Goal: Book appointment/travel/reservation

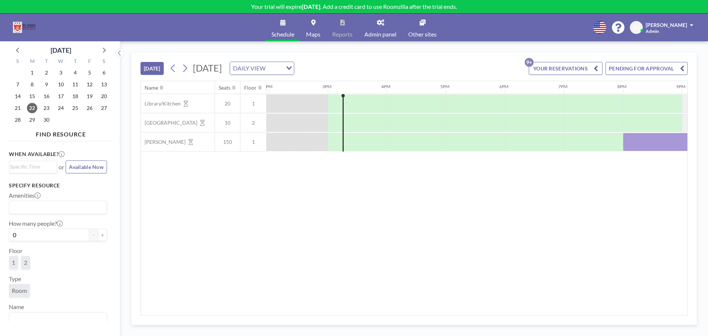
scroll to position [0, 826]
click at [187, 72] on icon at bounding box center [184, 68] width 7 height 11
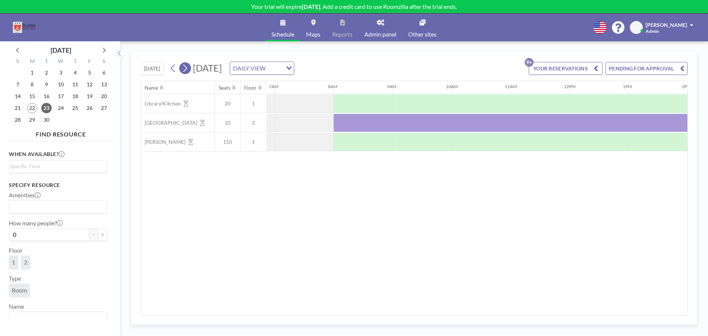
click at [187, 72] on icon at bounding box center [184, 68] width 7 height 11
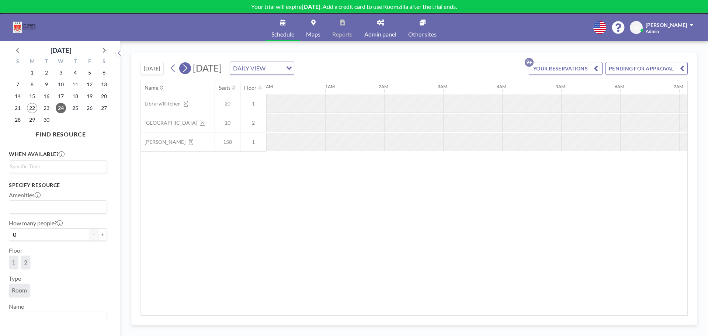
click at [187, 72] on icon at bounding box center [184, 68] width 7 height 11
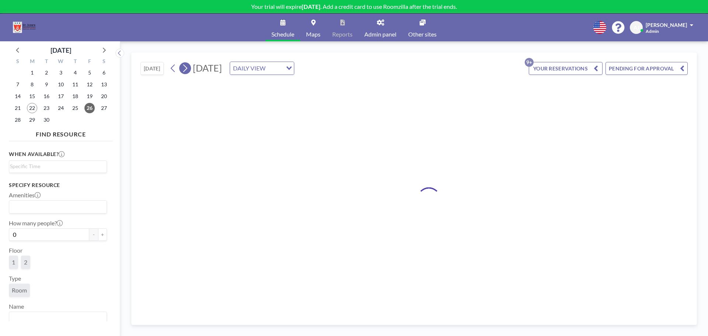
click at [187, 72] on icon at bounding box center [184, 68] width 7 height 11
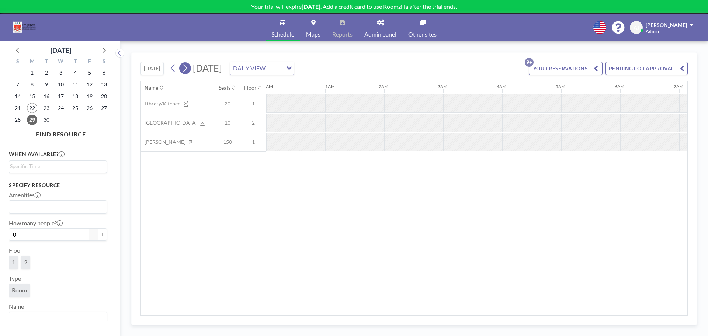
click at [187, 72] on icon at bounding box center [184, 68] width 7 height 11
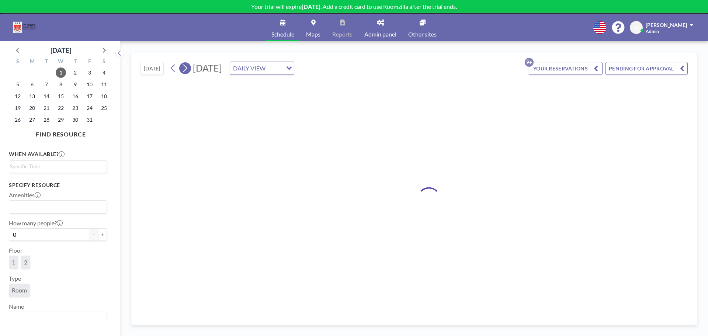
click at [187, 72] on icon at bounding box center [184, 68] width 7 height 11
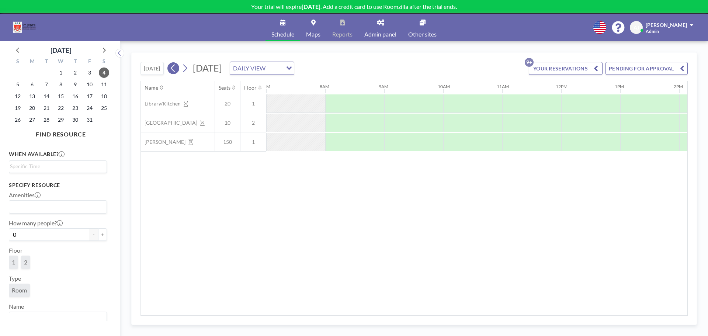
click at [175, 70] on icon at bounding box center [173, 68] width 7 height 11
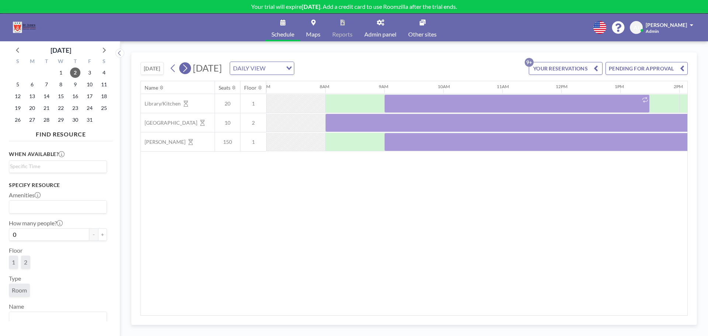
click at [187, 68] on icon at bounding box center [185, 69] width 4 height 8
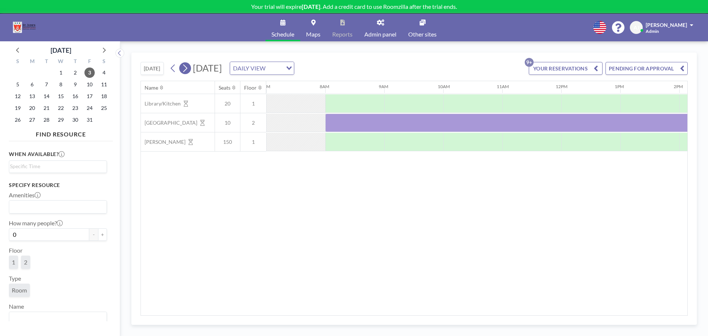
click at [187, 68] on icon at bounding box center [185, 69] width 4 height 8
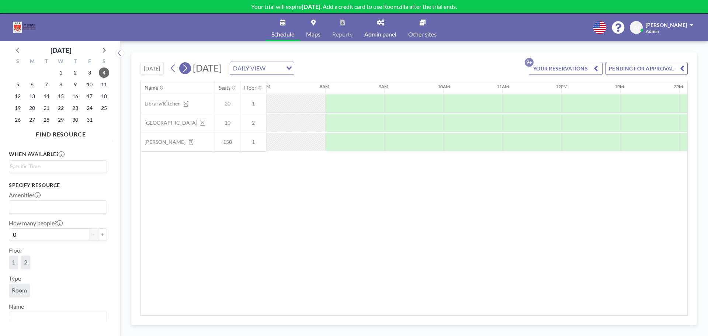
click at [187, 68] on icon at bounding box center [185, 69] width 4 height 8
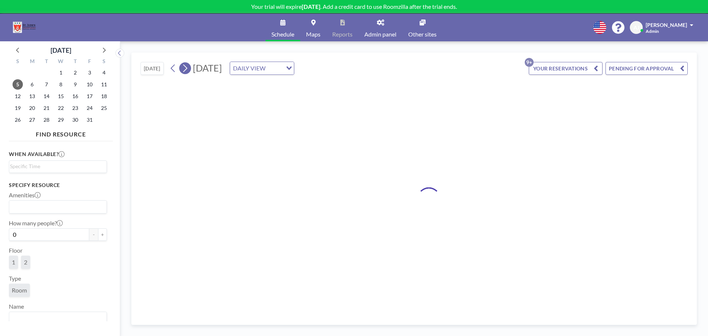
click at [187, 68] on icon at bounding box center [185, 69] width 4 height 8
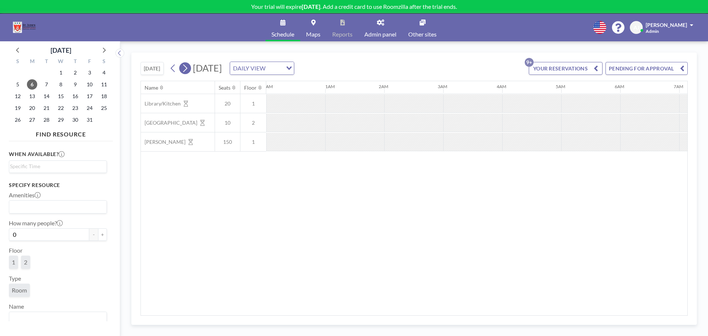
scroll to position [0, 405]
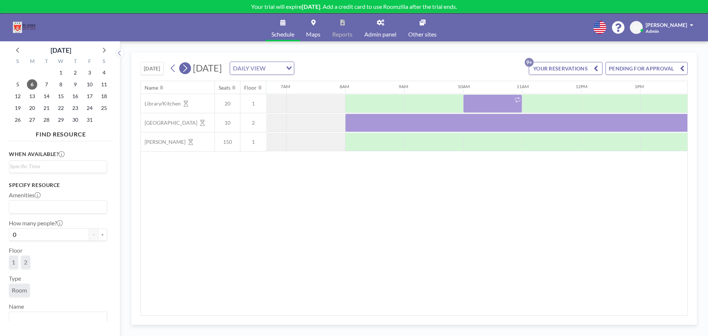
click at [187, 68] on icon at bounding box center [185, 69] width 4 height 8
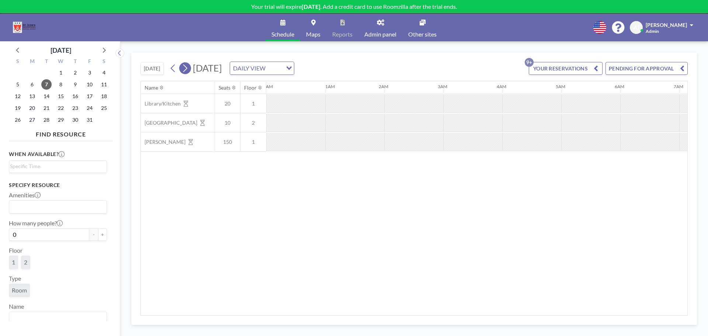
click at [187, 68] on icon at bounding box center [185, 69] width 4 height 8
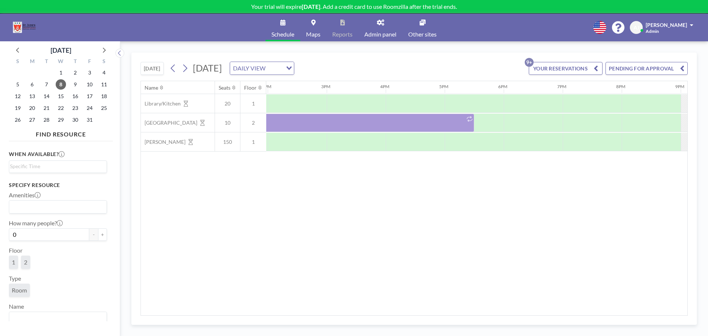
scroll to position [0, 822]
click at [292, 69] on icon "Search for option" at bounding box center [289, 68] width 5 height 4
click at [365, 91] on li "WEEKLY VIEW" at bounding box center [350, 92] width 63 height 11
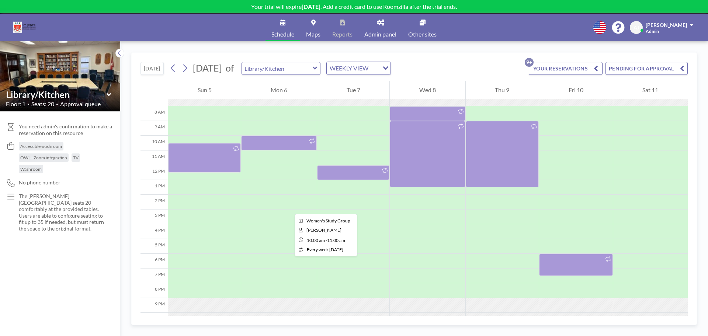
scroll to position [141, 0]
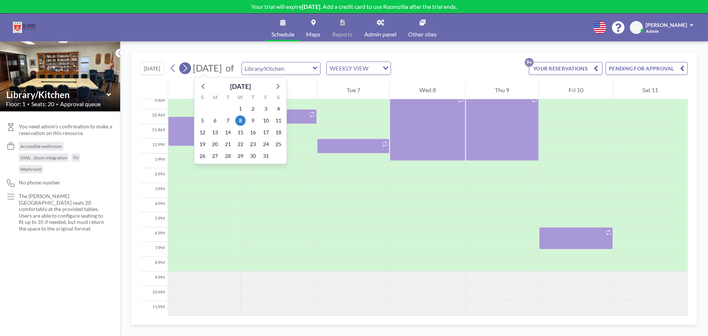
click at [190, 67] on button at bounding box center [185, 68] width 12 height 12
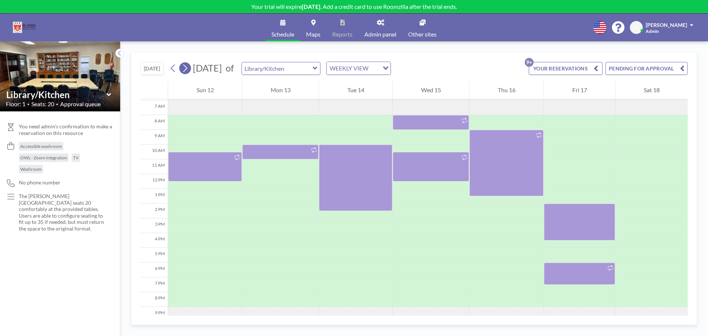
scroll to position [103, 0]
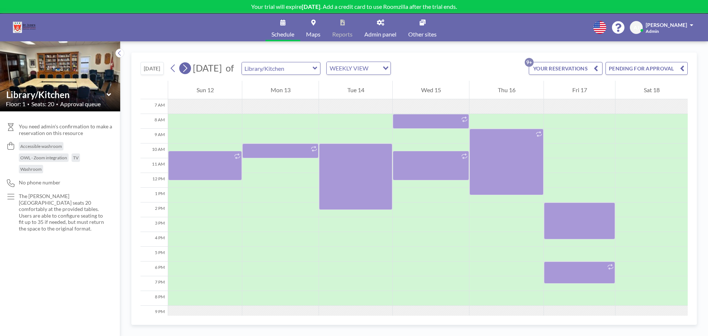
click at [190, 67] on button at bounding box center [185, 68] width 12 height 12
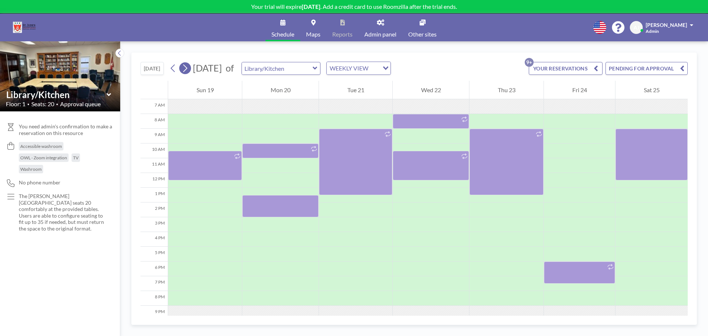
click at [190, 67] on button at bounding box center [185, 68] width 12 height 12
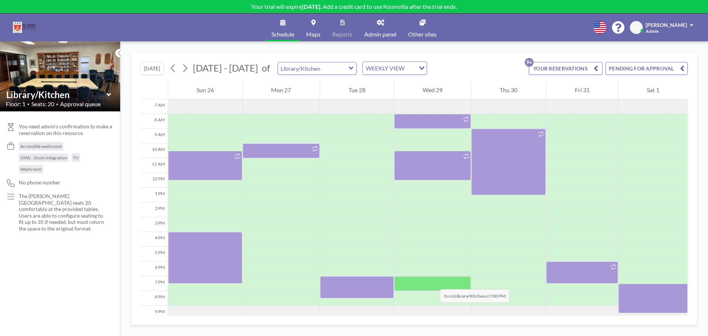
click at [433, 282] on div at bounding box center [432, 283] width 77 height 15
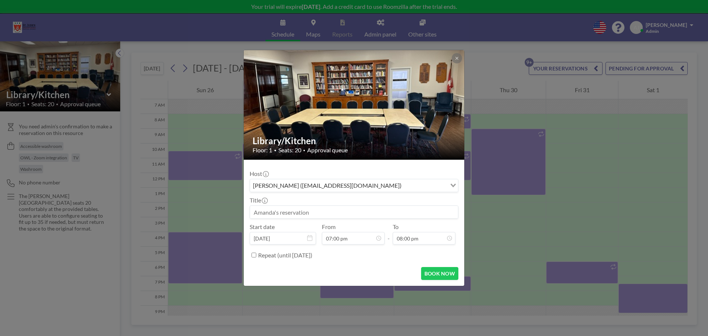
click at [330, 214] on input at bounding box center [354, 212] width 208 height 13
type input "C"
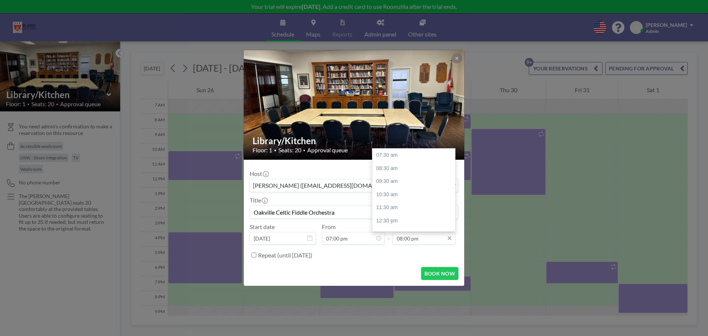
type input "Oakville Celtic Fiddle Orchestra"
click at [400, 239] on input "08:00 pm" at bounding box center [424, 238] width 63 height 13
click at [402, 239] on input "08:00 pm" at bounding box center [424, 238] width 63 height 13
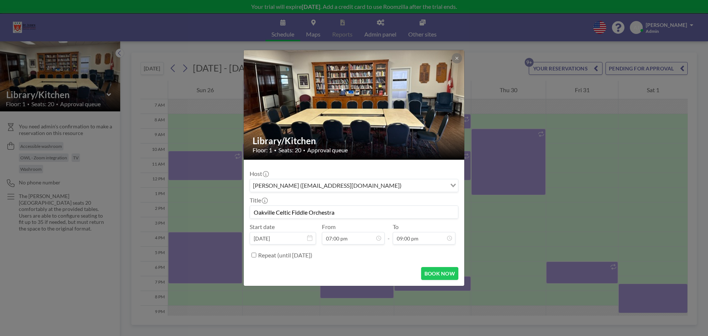
type input "09:00 pm"
click at [254, 254] on input "Repeat (until [DATE])" at bounding box center [253, 255] width 5 height 5
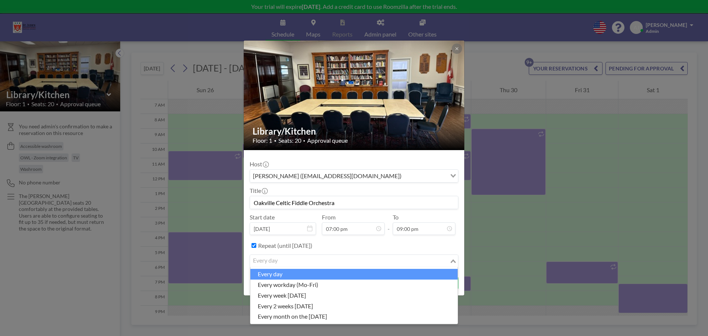
click at [308, 261] on input "Search for option" at bounding box center [350, 261] width 198 height 10
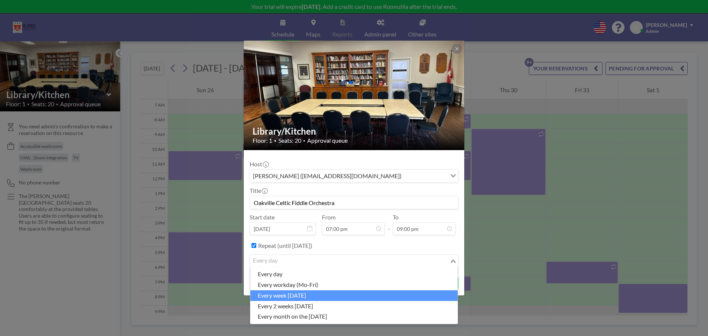
click at [315, 299] on li "every week [DATE]" at bounding box center [353, 295] width 207 height 11
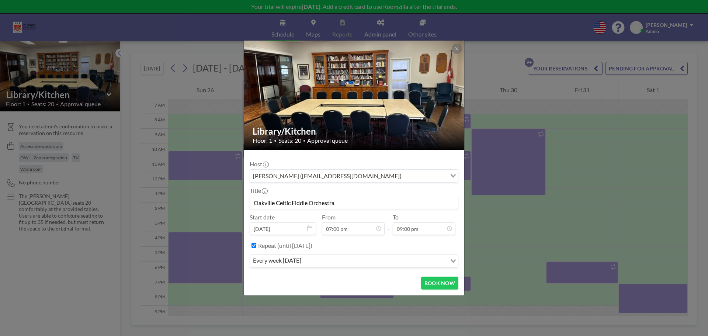
click at [312, 243] on label "Repeat (until [DATE])" at bounding box center [285, 245] width 54 height 7
click at [256, 243] on input "Repeat (until [DATE])" at bounding box center [253, 245] width 5 height 5
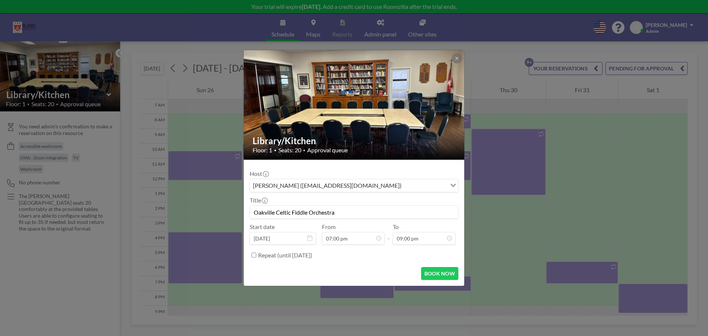
click at [277, 257] on label "Repeat (until [DATE])" at bounding box center [285, 254] width 54 height 7
click at [256, 257] on input "Repeat (until [DATE])" at bounding box center [253, 255] width 5 height 5
checkbox input "true"
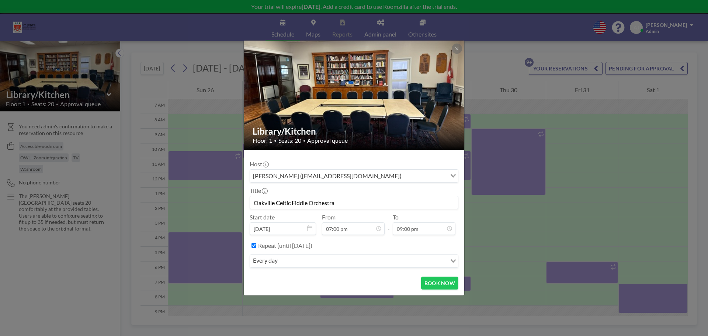
click at [301, 263] on input "Search for option" at bounding box center [363, 261] width 166 height 10
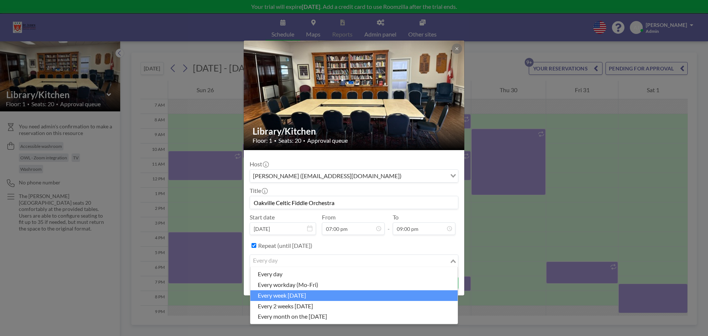
click at [304, 299] on li "every week [DATE]" at bounding box center [353, 295] width 207 height 11
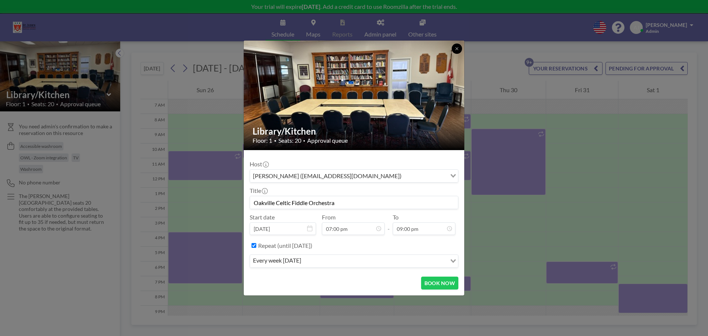
click at [457, 46] on button at bounding box center [457, 49] width 10 height 10
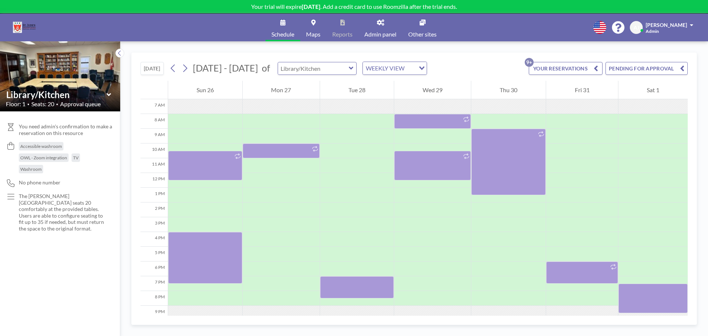
click at [312, 65] on input "text" at bounding box center [313, 68] width 71 height 12
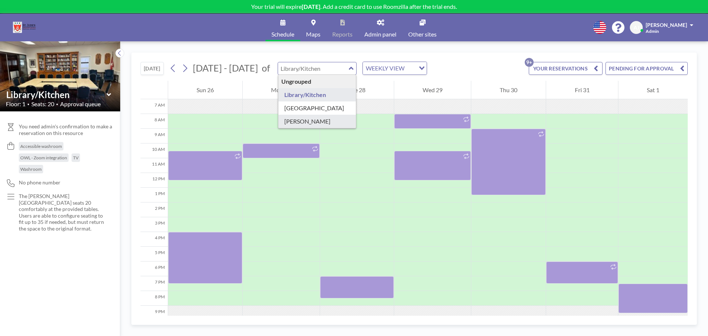
type input "[PERSON_NAME]"
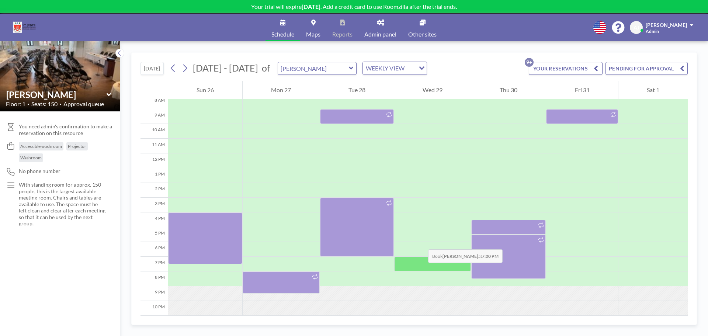
scroll to position [141, 0]
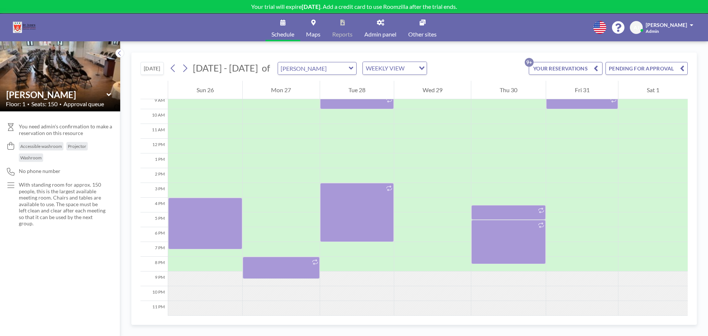
click at [193, 69] on span "[DATE] - [DATE]" at bounding box center [225, 67] width 69 height 11
click at [415, 238] on div at bounding box center [432, 234] width 77 height 15
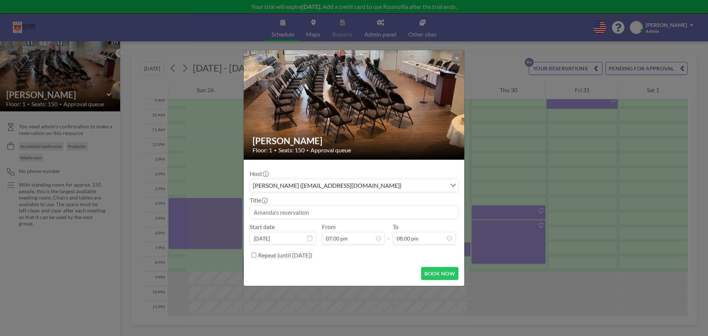
click at [333, 215] on input at bounding box center [354, 212] width 208 height 13
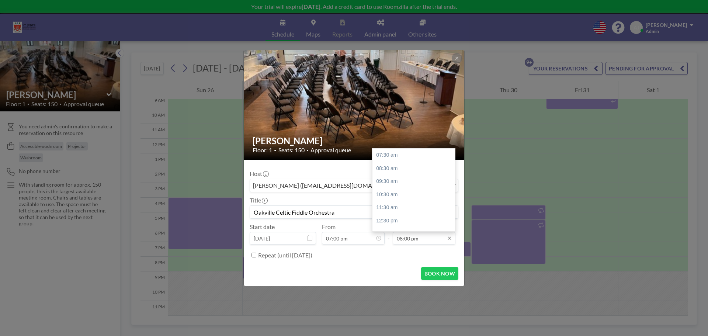
type input "Oakville Celtic Fiddle Orchestra"
click at [401, 240] on input "08:00 pm" at bounding box center [424, 238] width 63 height 13
click at [403, 240] on input "08:00 pm" at bounding box center [424, 238] width 63 height 13
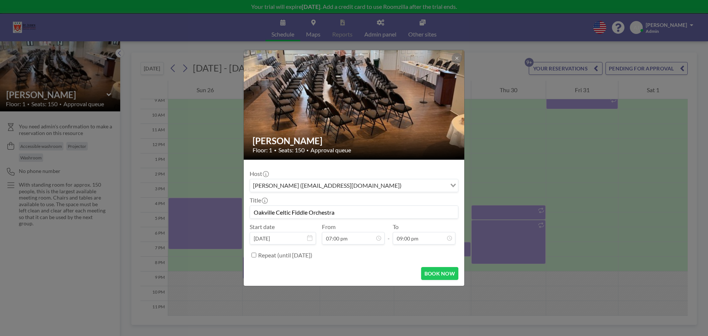
type input "09:00 pm"
click at [388, 253] on div "Repeat (until [DATE])" at bounding box center [358, 255] width 200 height 12
click at [251, 257] on div "Repeat (until [DATE])" at bounding box center [354, 255] width 209 height 12
click at [256, 255] on div "Repeat (until [DATE])" at bounding box center [354, 255] width 209 height 12
click at [257, 255] on div "Repeat (until [DATE])" at bounding box center [354, 255] width 209 height 12
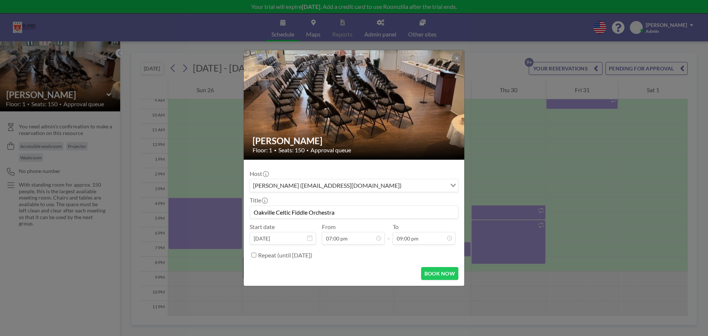
click at [254, 255] on input "Repeat (until [DATE])" at bounding box center [253, 255] width 5 height 5
checkbox input "true"
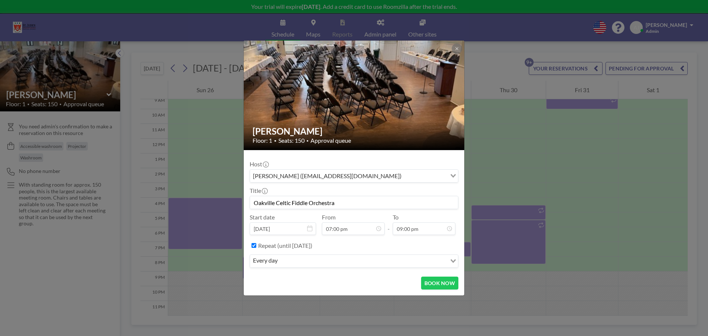
click at [294, 261] on input "Search for option" at bounding box center [363, 261] width 166 height 10
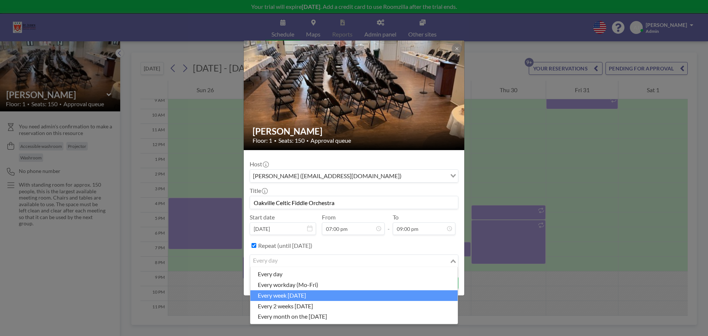
click at [302, 298] on li "every week [DATE]" at bounding box center [353, 295] width 207 height 11
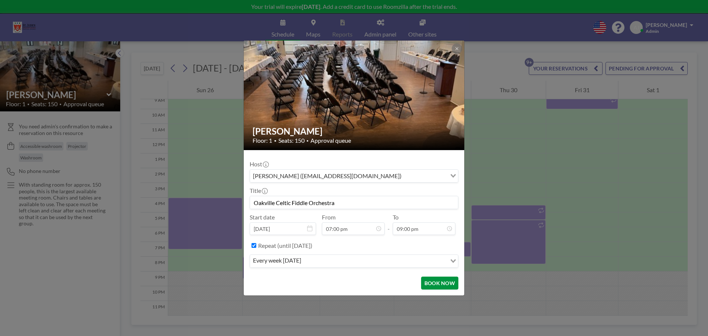
click at [441, 282] on button "BOOK NOW" at bounding box center [439, 283] width 37 height 13
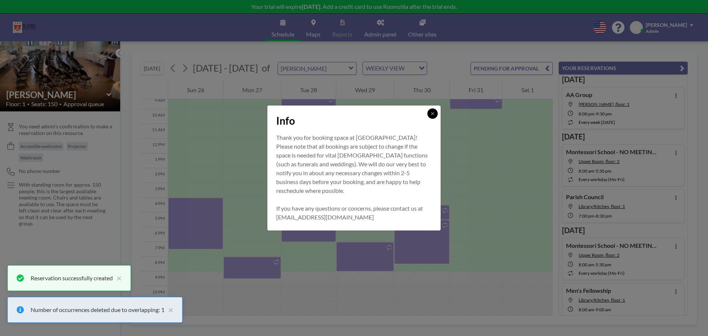
click at [432, 115] on icon at bounding box center [432, 113] width 4 height 4
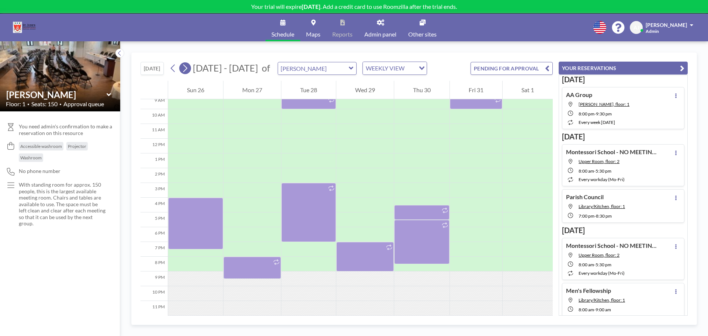
click at [188, 71] on icon at bounding box center [184, 68] width 7 height 11
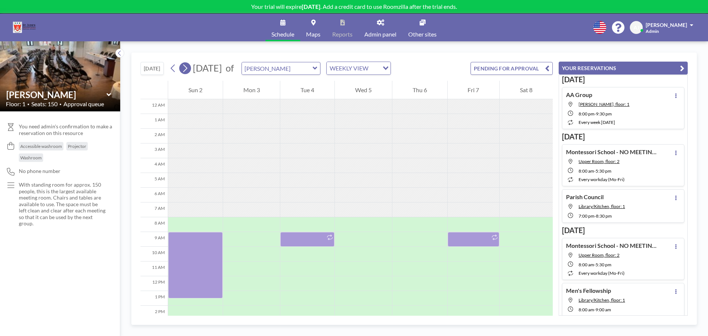
scroll to position [103, 0]
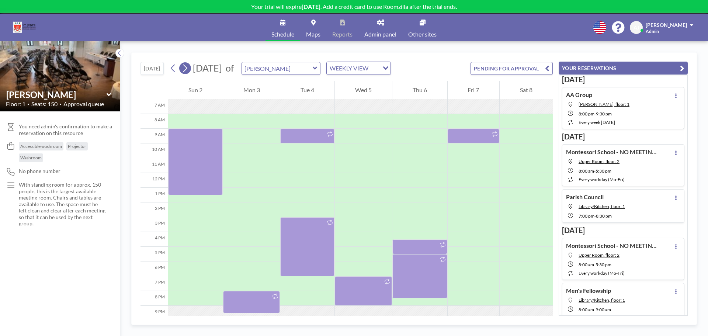
click at [188, 71] on icon at bounding box center [184, 68] width 7 height 11
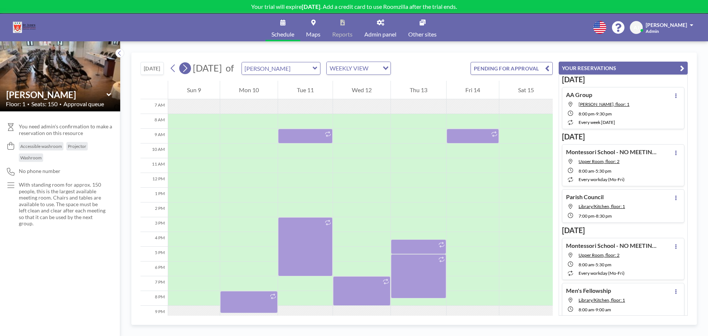
click at [188, 71] on icon at bounding box center [184, 68] width 7 height 11
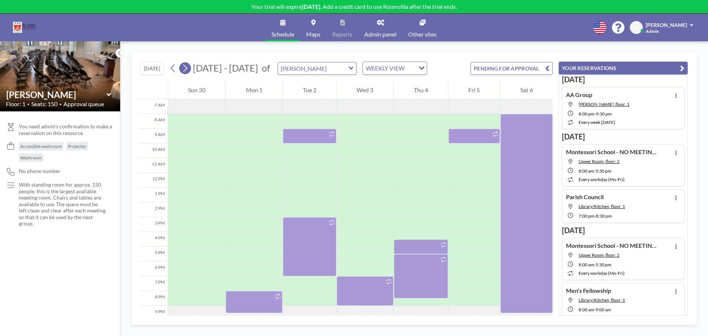
click at [188, 71] on icon at bounding box center [184, 68] width 7 height 11
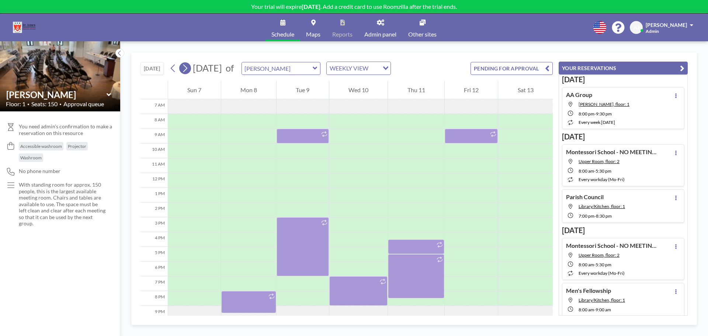
click at [188, 71] on icon at bounding box center [184, 68] width 7 height 11
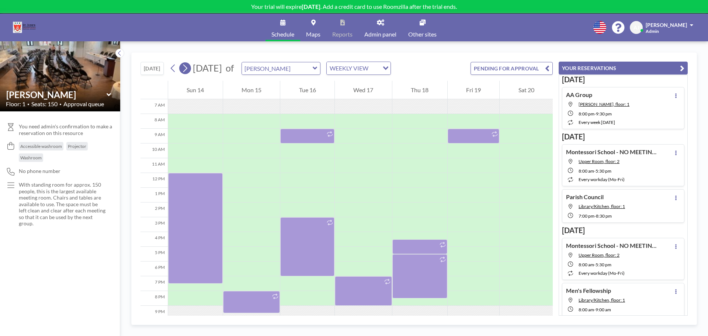
click at [188, 71] on icon at bounding box center [184, 68] width 7 height 11
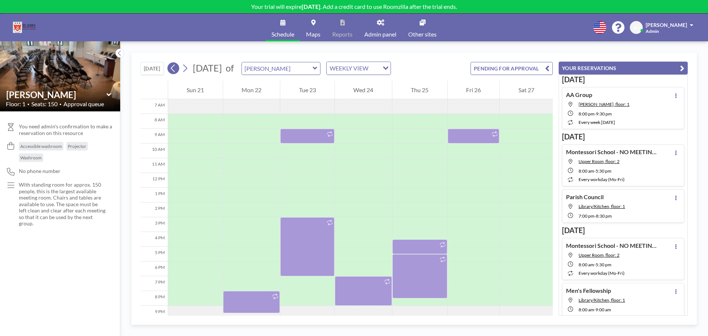
click at [175, 69] on icon at bounding box center [173, 68] width 7 height 11
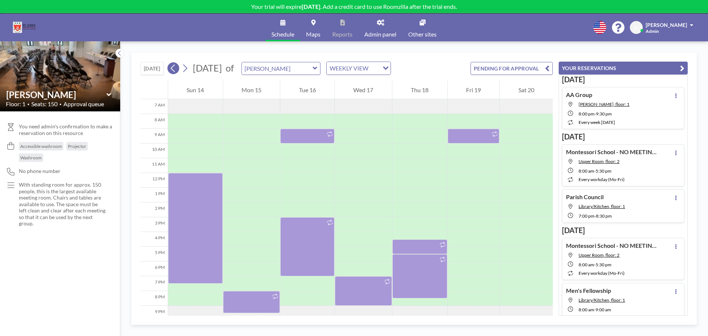
click at [175, 69] on icon at bounding box center [173, 68] width 7 height 11
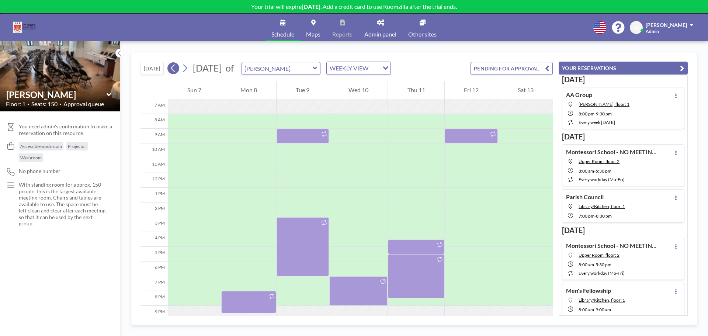
click at [175, 69] on icon at bounding box center [173, 68] width 7 height 11
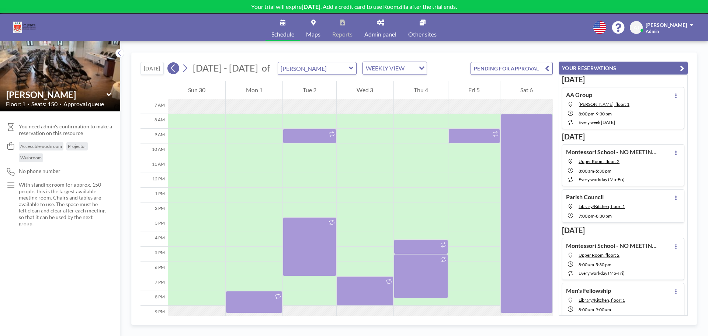
click at [175, 69] on icon at bounding box center [173, 68] width 7 height 11
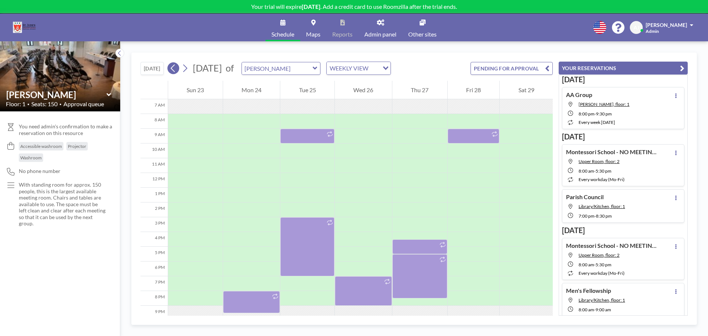
click at [175, 69] on icon at bounding box center [173, 68] width 7 height 11
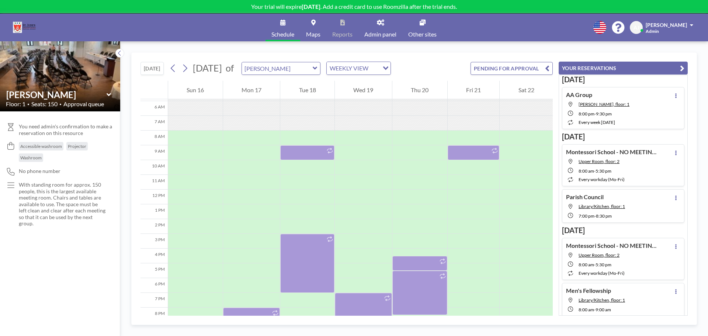
scroll to position [74, 0]
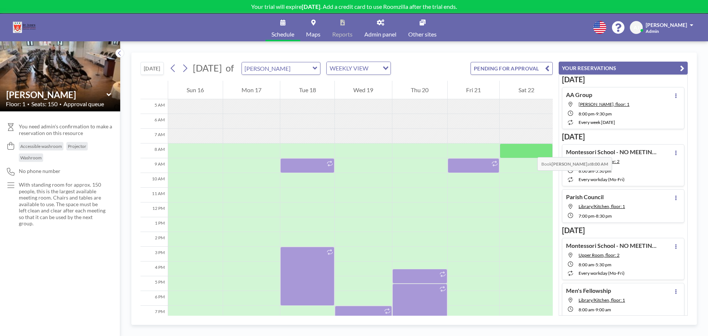
click at [530, 150] on div at bounding box center [526, 150] width 53 height 15
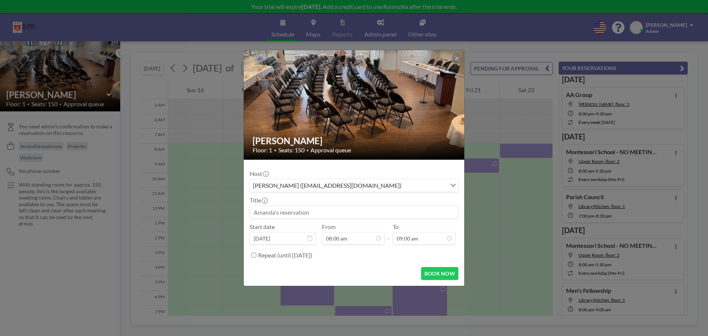
click at [320, 216] on input at bounding box center [354, 212] width 208 height 13
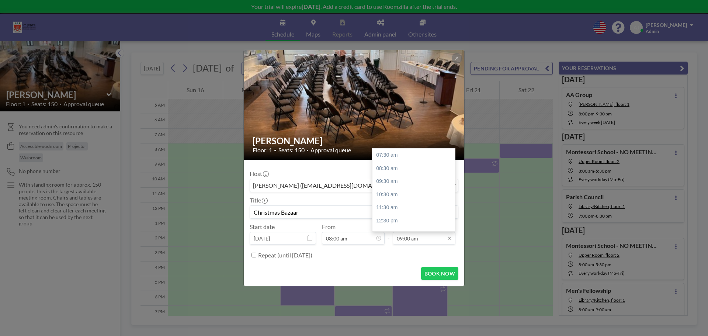
type input "Christmas Bazaar"
click at [401, 239] on input "09:00 am" at bounding box center [424, 238] width 63 height 13
click at [399, 214] on div "02:30 pm" at bounding box center [415, 210] width 86 height 13
type input "02:30 pm"
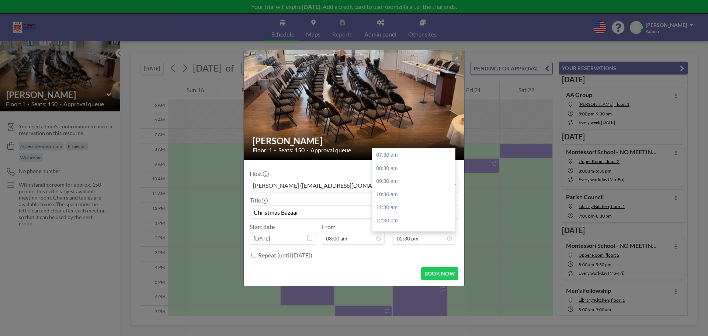
scroll to position [92, 0]
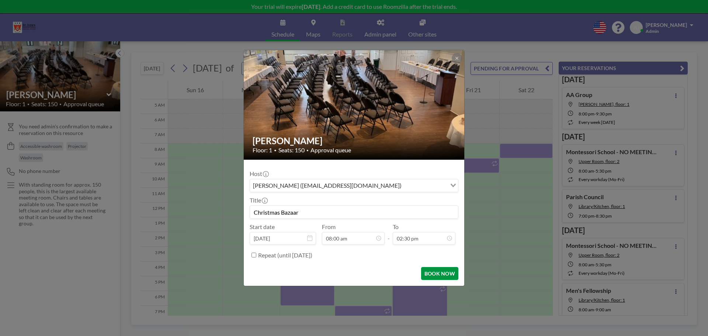
click at [441, 270] on button "BOOK NOW" at bounding box center [439, 273] width 37 height 13
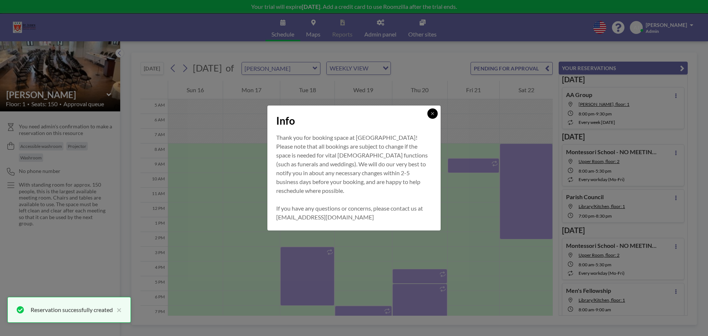
click at [430, 114] on icon at bounding box center [432, 113] width 4 height 4
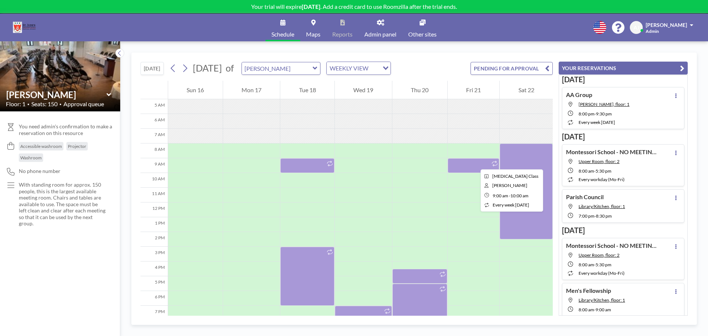
click at [475, 163] on div at bounding box center [474, 165] width 52 height 15
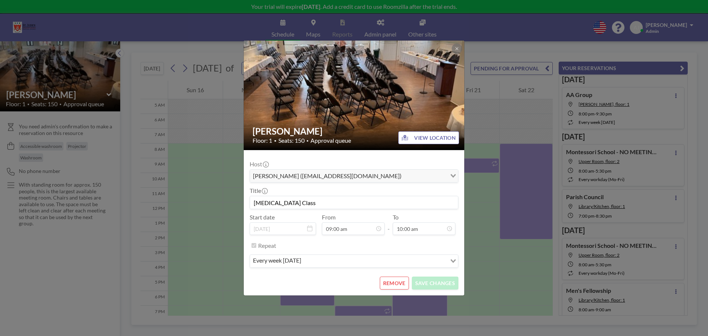
click at [398, 282] on button "REMOVE" at bounding box center [394, 283] width 29 height 13
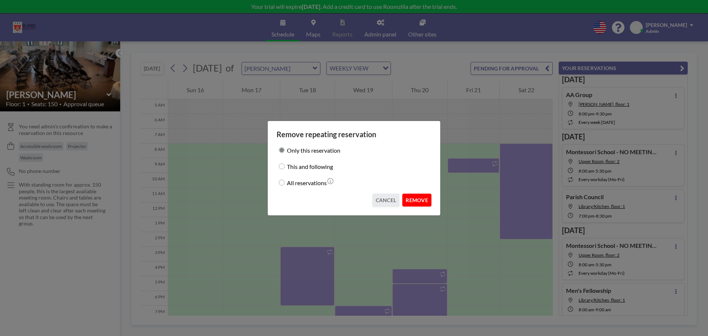
click at [423, 198] on button "REMOVE" at bounding box center [416, 200] width 29 height 13
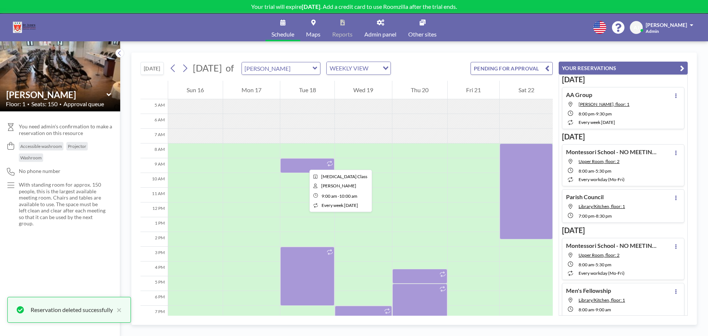
click at [303, 163] on div at bounding box center [307, 165] width 54 height 15
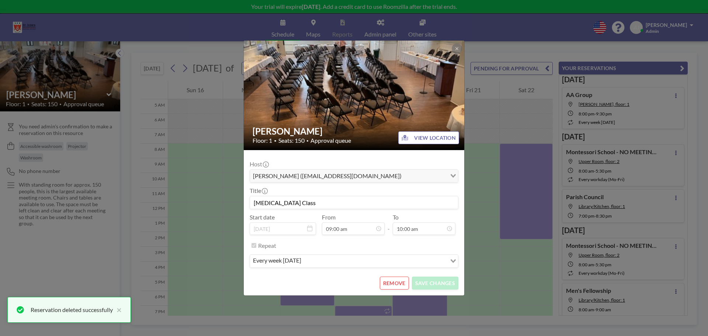
click at [394, 283] on button "REMOVE" at bounding box center [394, 283] width 29 height 13
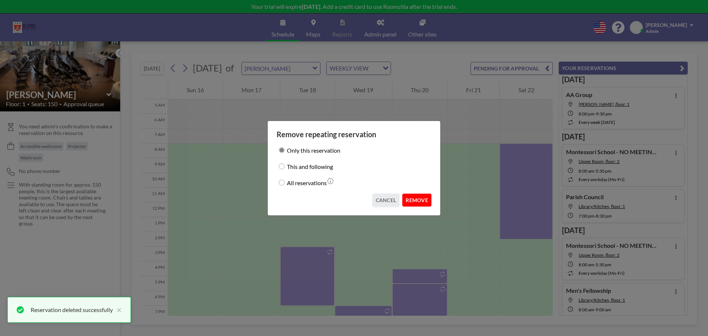
click at [420, 203] on button "REMOVE" at bounding box center [416, 200] width 29 height 13
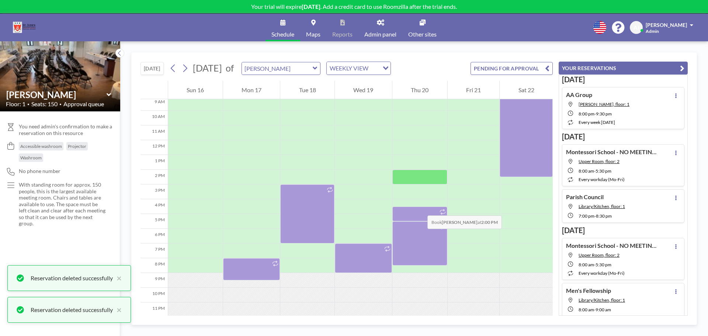
scroll to position [141, 0]
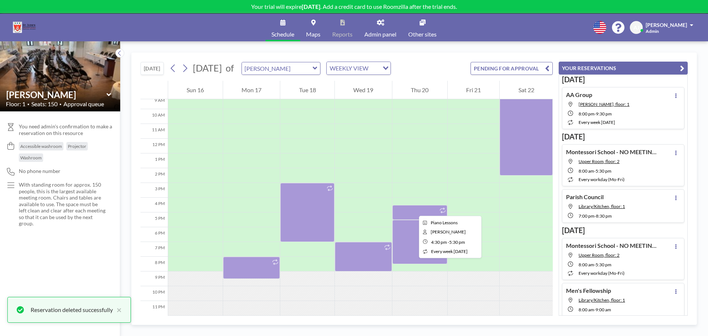
click at [413, 209] on div at bounding box center [419, 212] width 55 height 15
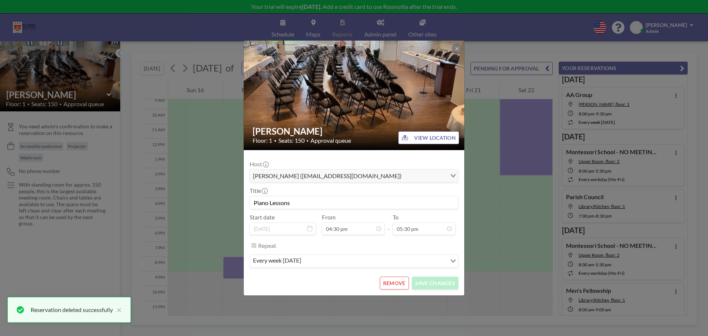
scroll to position [114, 0]
click at [399, 288] on button "REMOVE" at bounding box center [394, 283] width 29 height 13
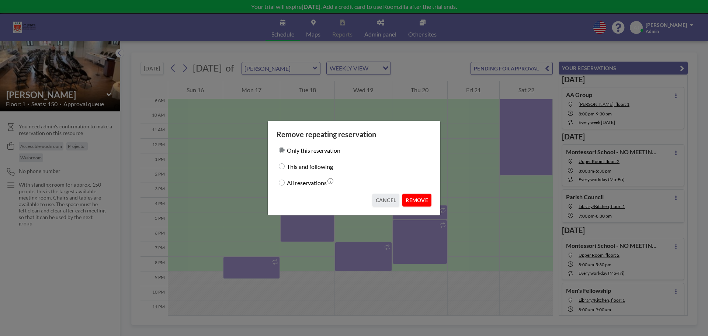
click at [428, 200] on button "REMOVE" at bounding box center [416, 200] width 29 height 13
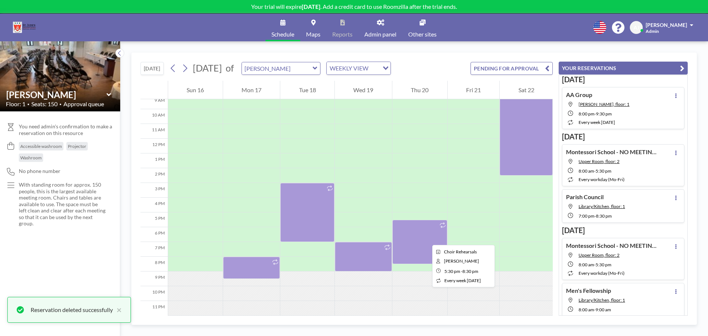
click at [426, 238] on div at bounding box center [419, 242] width 55 height 44
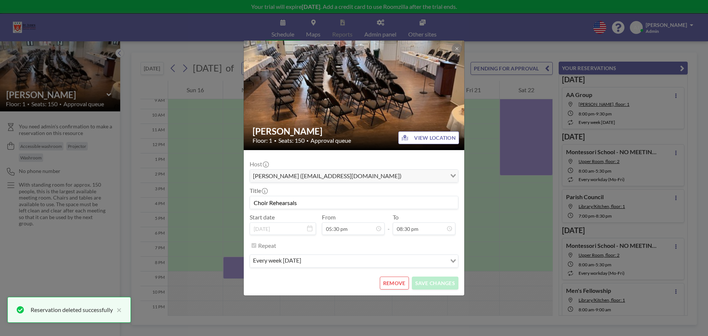
click at [391, 280] on button "REMOVE" at bounding box center [394, 283] width 29 height 13
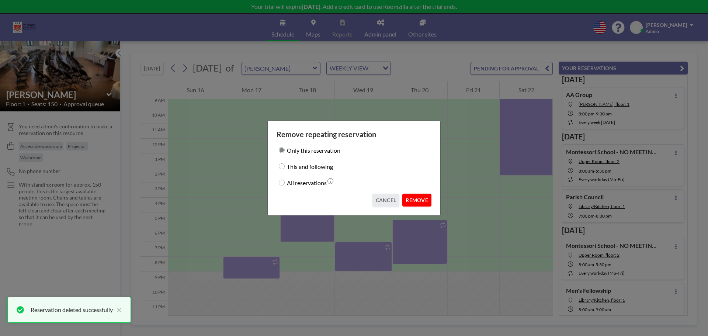
click at [419, 201] on button "REMOVE" at bounding box center [416, 200] width 29 height 13
